Goal: Information Seeking & Learning: Learn about a topic

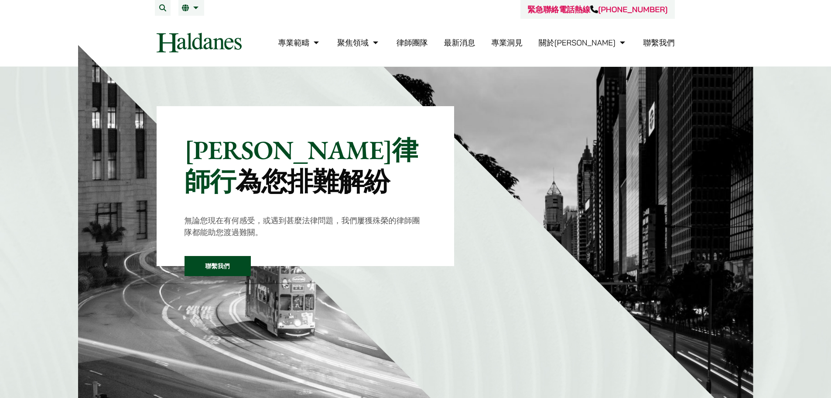
click at [428, 40] on link "律師團隊" at bounding box center [412, 43] width 31 height 10
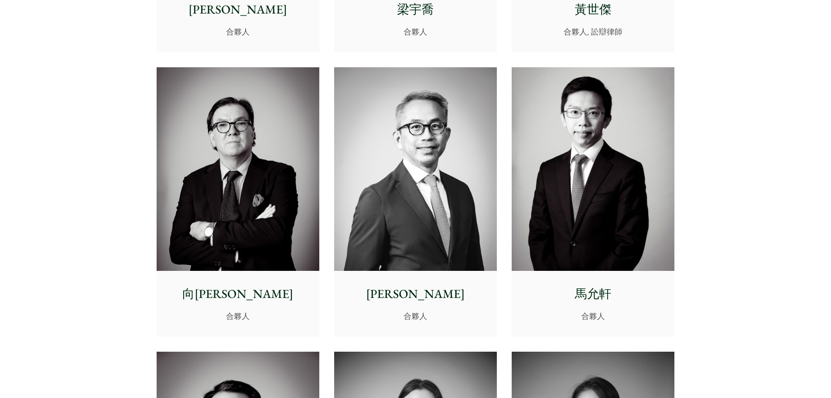
scroll to position [1039, 0]
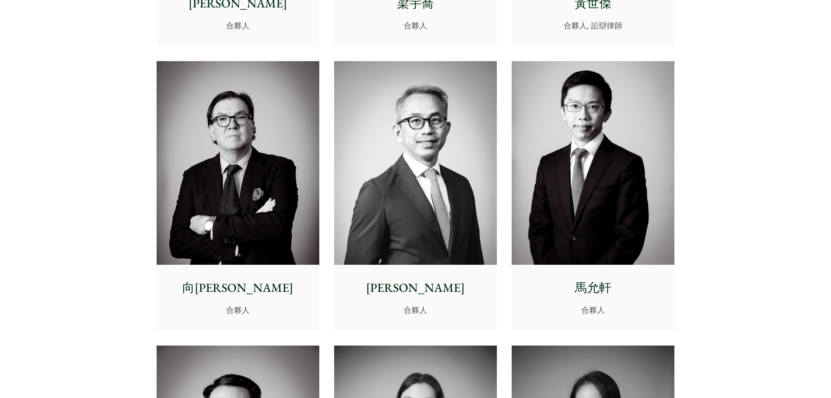
click at [633, 211] on img at bounding box center [593, 163] width 163 height 204
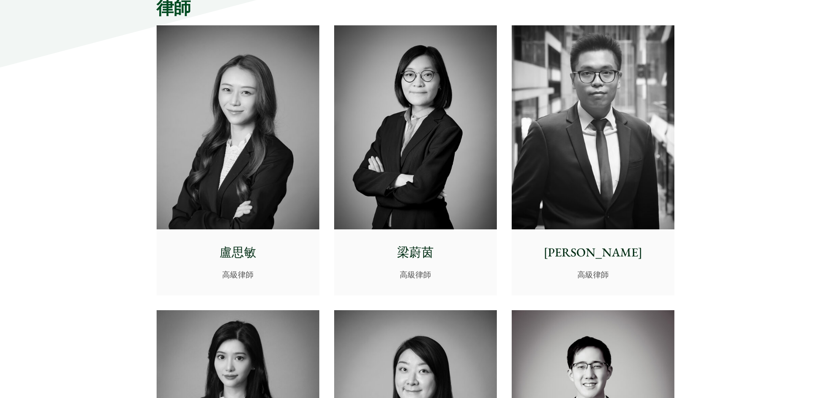
scroll to position [2236, 0]
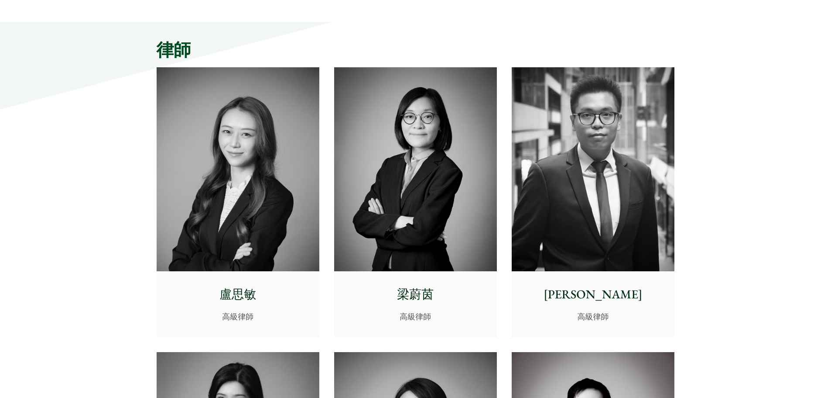
click at [389, 161] on img at bounding box center [415, 169] width 163 height 204
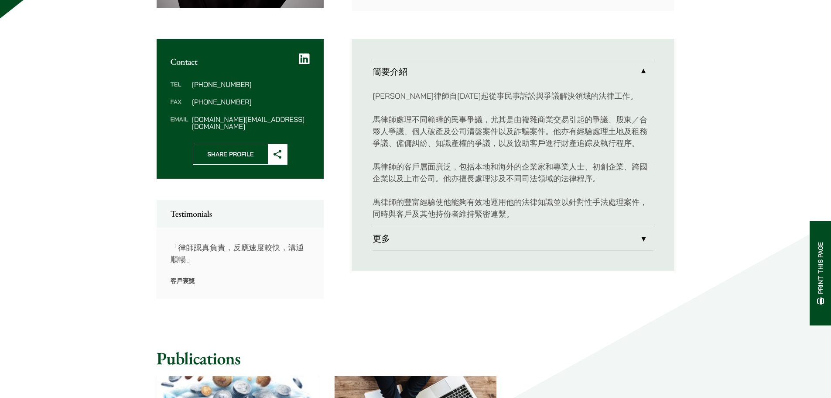
scroll to position [306, 0]
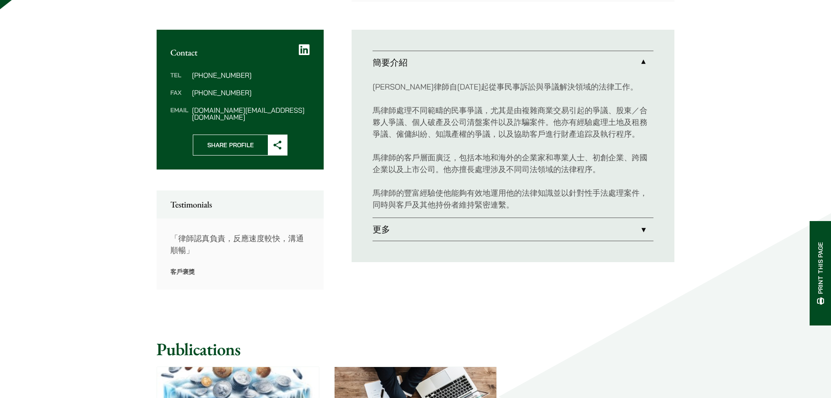
click at [417, 238] on link "更多" at bounding box center [513, 229] width 281 height 23
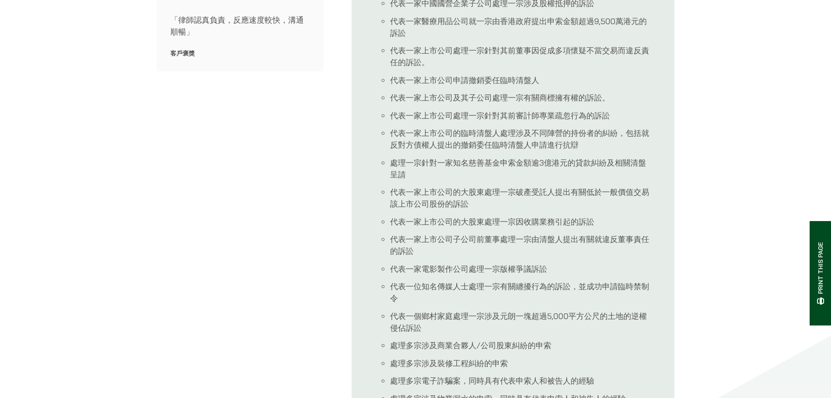
scroll to position [567, 0]
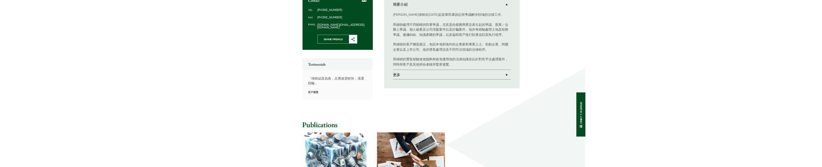
scroll to position [335, 0]
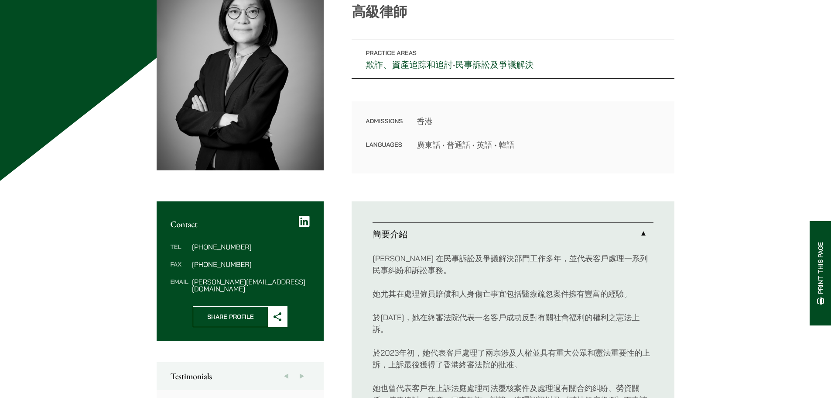
scroll to position [44, 0]
